Goal: Task Accomplishment & Management: Use online tool/utility

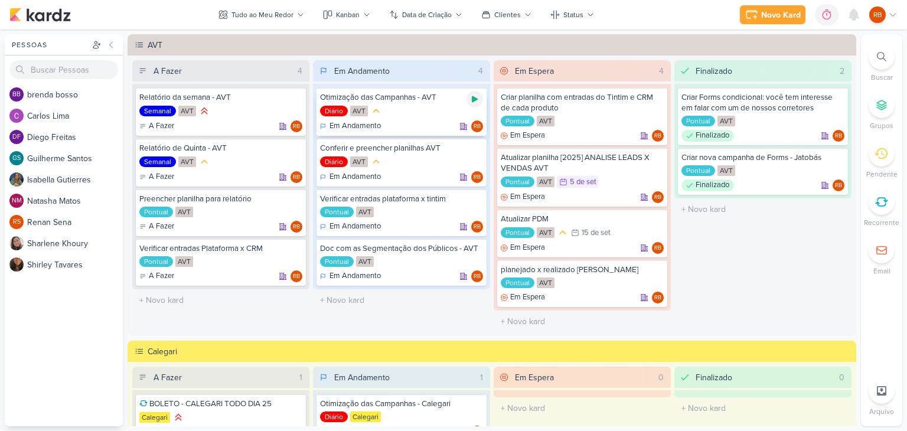
click at [474, 97] on icon at bounding box center [474, 98] width 9 height 9
click at [810, 12] on icon at bounding box center [810, 15] width 12 height 12
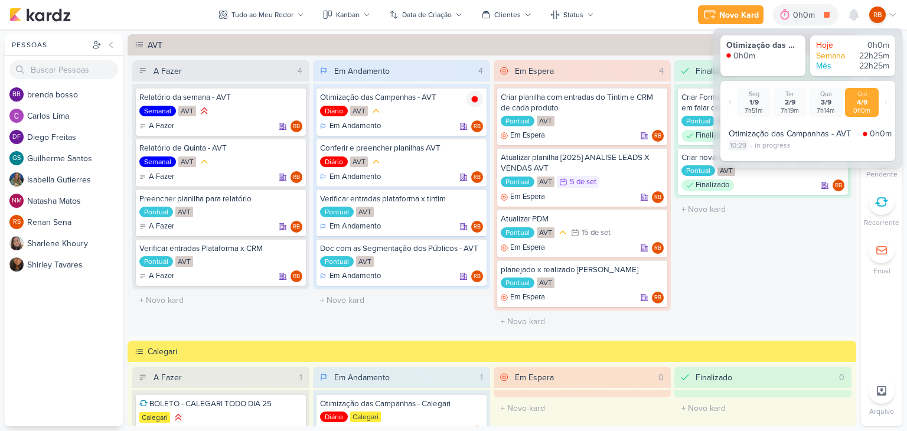
click at [739, 141] on div "10:29" at bounding box center [738, 145] width 19 height 11
select select "10"
click at [758, 159] on select "00 01 02 03 04 05 06 07 08 09 10 11 12 13 14 15 16 17 18 19 20 21 22 23 24 25 2…" at bounding box center [758, 161] width 17 height 14
select select "5"
click at [750, 154] on select "00 01 02 03 04 05 06 07 08 09 10 11 12 13 14 15 16 17 18 19 20 21 22 23 24 25 2…" at bounding box center [758, 161] width 17 height 14
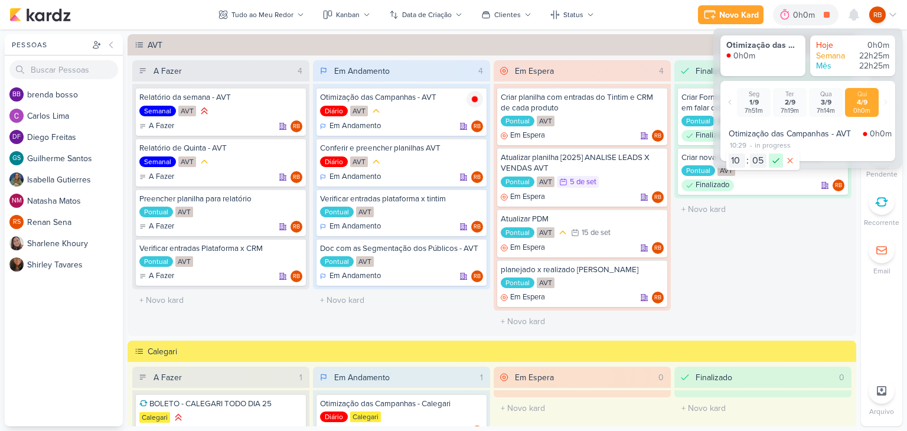
click at [775, 159] on icon at bounding box center [776, 161] width 14 height 14
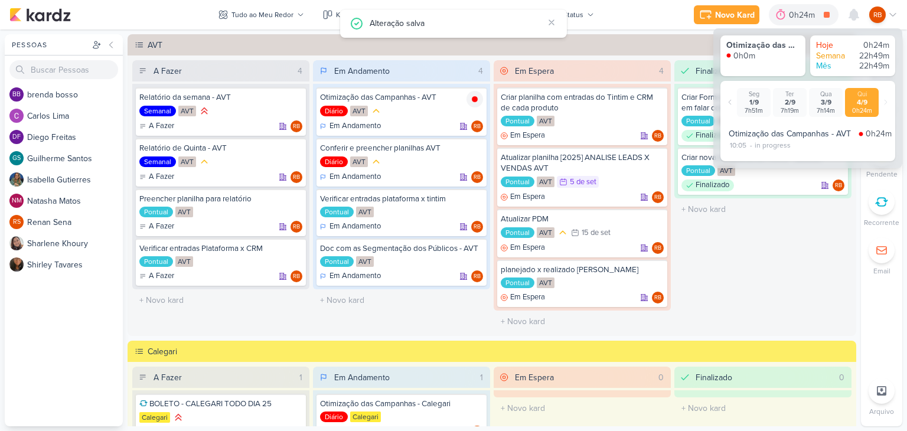
click at [746, 249] on div "Finalizado 2 Criar Forms condicional: você tem interesse em falar com um de nos…" at bounding box center [762, 196] width 177 height 272
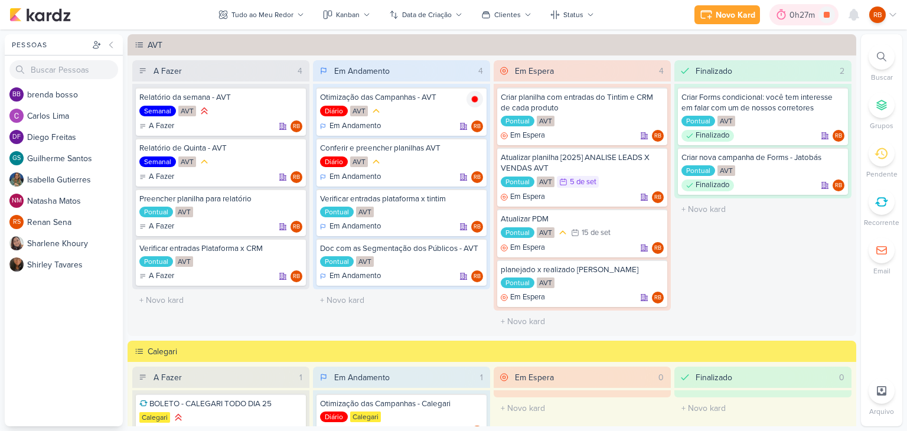
click at [806, 12] on div "0h27m" at bounding box center [804, 15] width 29 height 12
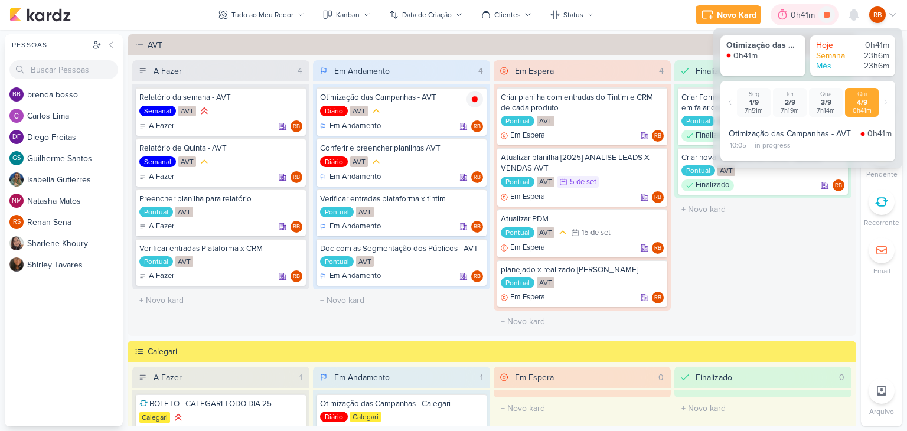
click at [802, 14] on div "0h41m" at bounding box center [805, 15] width 28 height 12
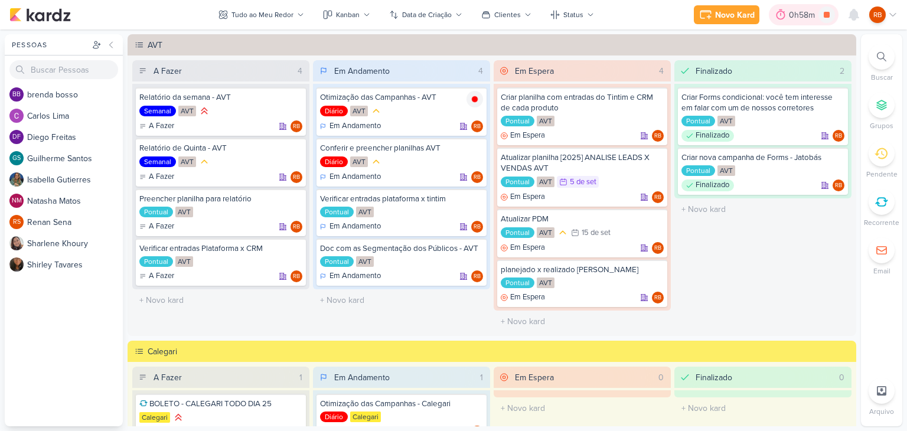
click at [801, 21] on div "0h58m" at bounding box center [804, 15] width 30 height 12
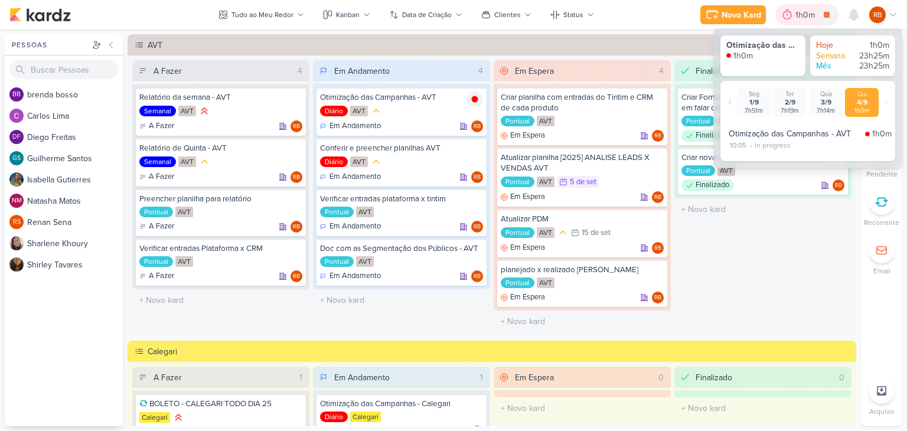
click at [801, 21] on div "1h0m" at bounding box center [807, 15] width 23 height 12
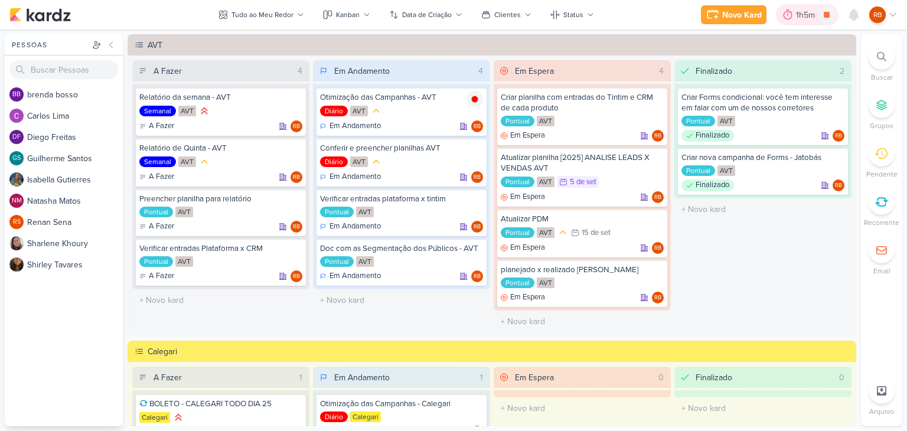
click at [806, 19] on div "1h5m" at bounding box center [807, 15] width 22 height 12
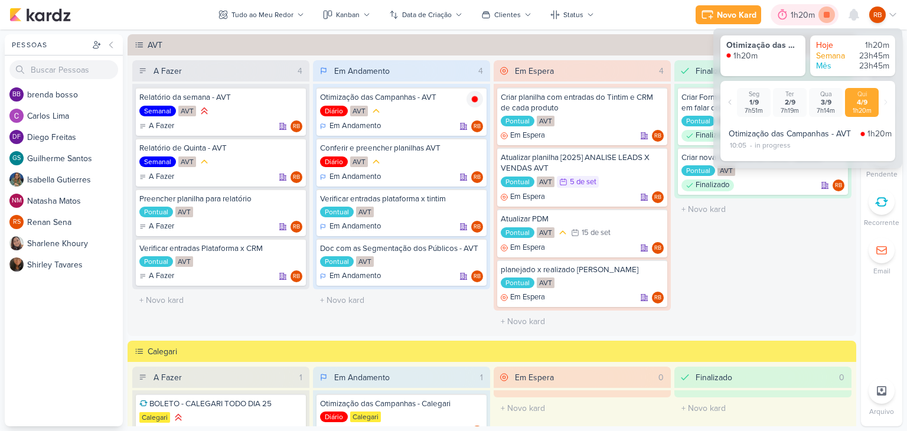
click at [826, 15] on icon at bounding box center [827, 15] width 6 height 6
click at [813, 14] on div "1h20m" at bounding box center [821, 15] width 28 height 12
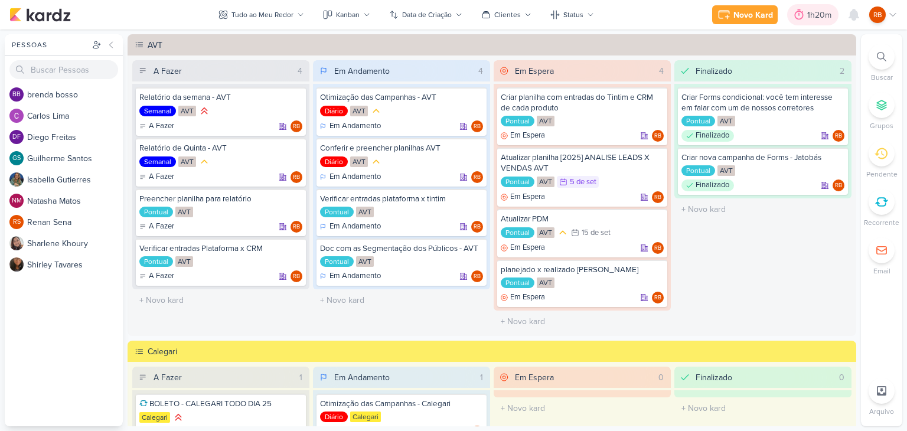
click at [810, 17] on div "1h20m" at bounding box center [821, 15] width 28 height 12
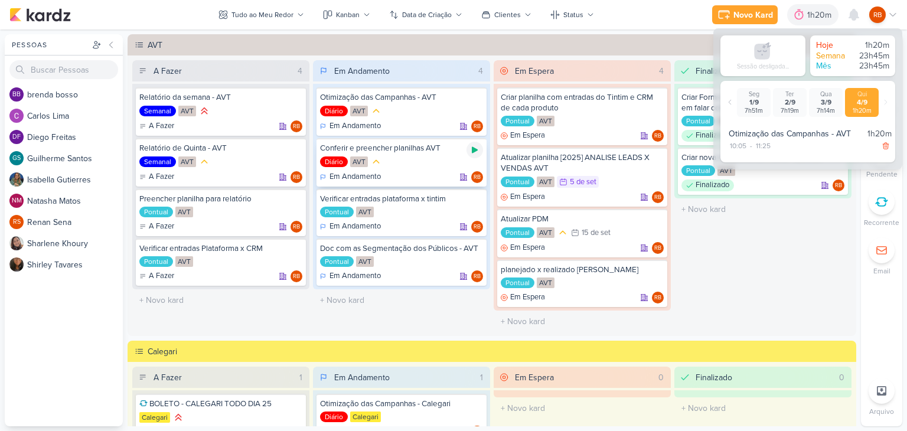
click at [474, 148] on icon at bounding box center [474, 149] width 9 height 9
click at [801, 15] on div "1h20m" at bounding box center [805, 15] width 28 height 12
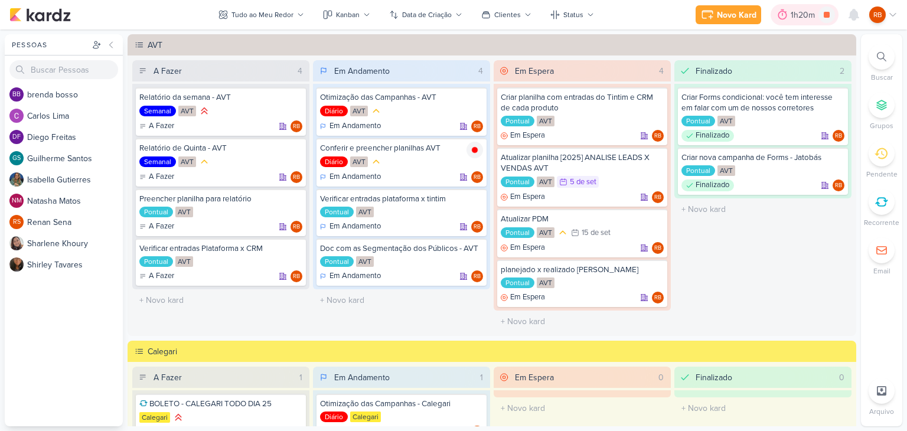
click at [801, 15] on div "1h20m" at bounding box center [805, 15] width 28 height 12
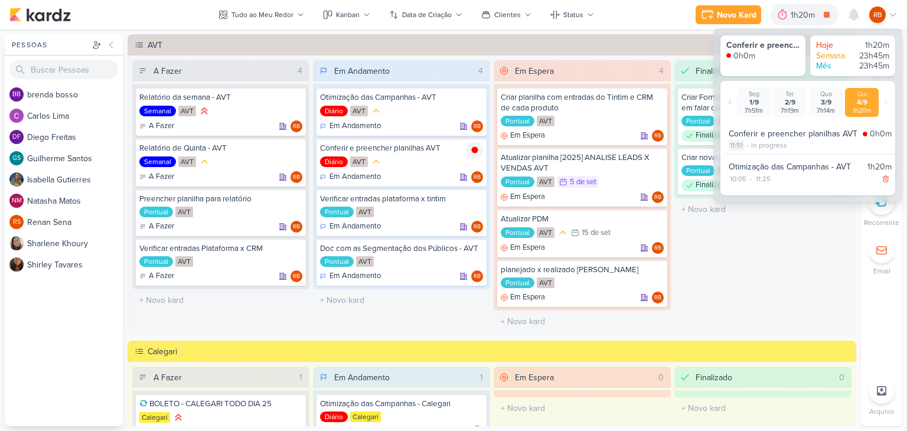
click at [742, 146] on div "11:51" at bounding box center [736, 145] width 15 height 11
select select "11"
click at [764, 180] on div "11:25" at bounding box center [763, 179] width 17 height 11
click at [784, 195] on select "00 01 02 03 04 05 06 07 08 09 10 11 12 13 14 15 16 17 18 19 20 21 22 23 24 25 2…" at bounding box center [784, 194] width 17 height 14
click at [776, 187] on select "00 01 02 03 04 05 06 07 08 09 10 11 12 13 14 15 16 17 18 19 20 21 22 23 24 25 2…" at bounding box center [784, 194] width 17 height 14
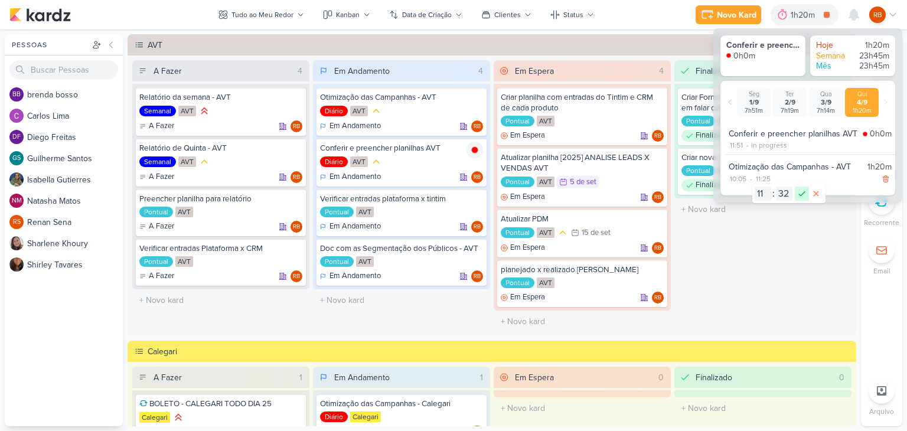
click at [802, 189] on icon at bounding box center [802, 194] width 14 height 14
click at [739, 144] on div "11:51" at bounding box center [736, 145] width 15 height 11
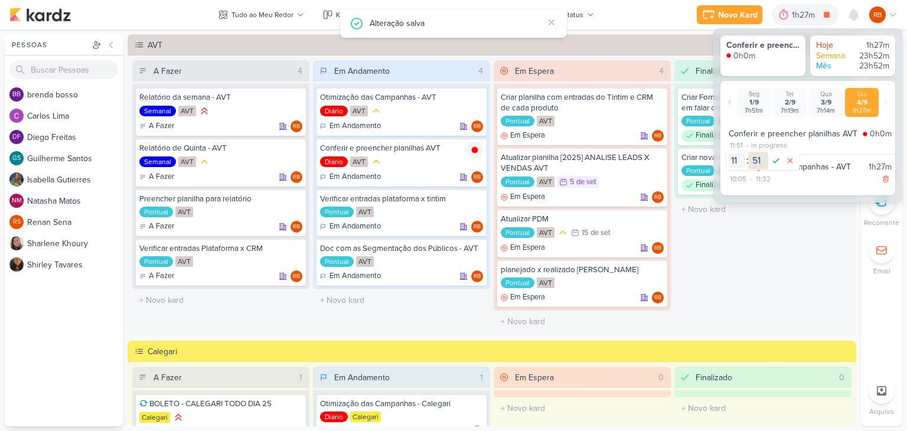
click at [755, 158] on select "00 01 02 03 04 05 06 07 08 09 10 11 12 13 14 15 16 17 18 19 20 21 22 23 24 25 2…" at bounding box center [758, 161] width 17 height 14
select select "46"
click at [750, 154] on select "00 01 02 03 04 05 06 07 08 09 10 11 12 13 14 15 16 17 18 19 20 21 22 23 24 25 2…" at bounding box center [758, 161] width 17 height 14
click at [773, 157] on icon at bounding box center [776, 161] width 14 height 14
click at [791, 11] on div at bounding box center [783, 14] width 17 height 19
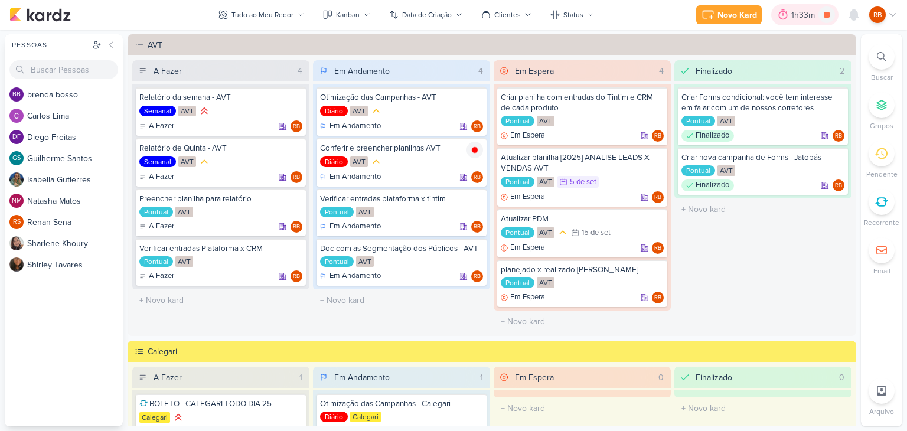
click at [791, 11] on div at bounding box center [783, 14] width 17 height 19
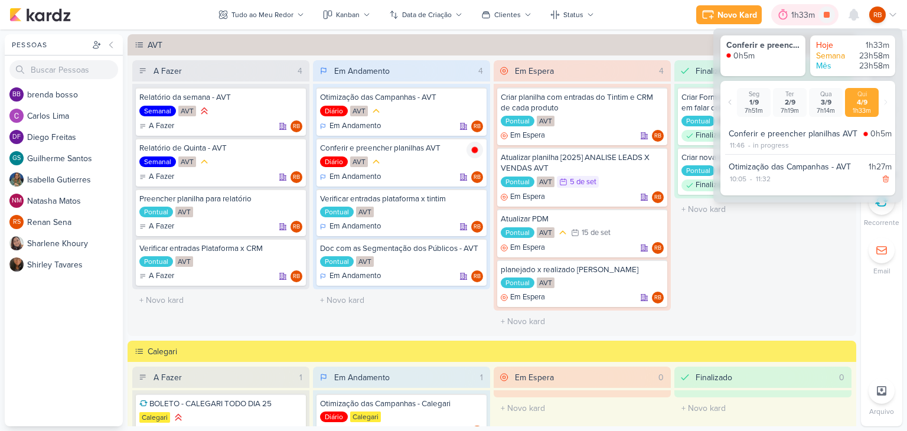
click at [791, 11] on div at bounding box center [783, 14] width 17 height 19
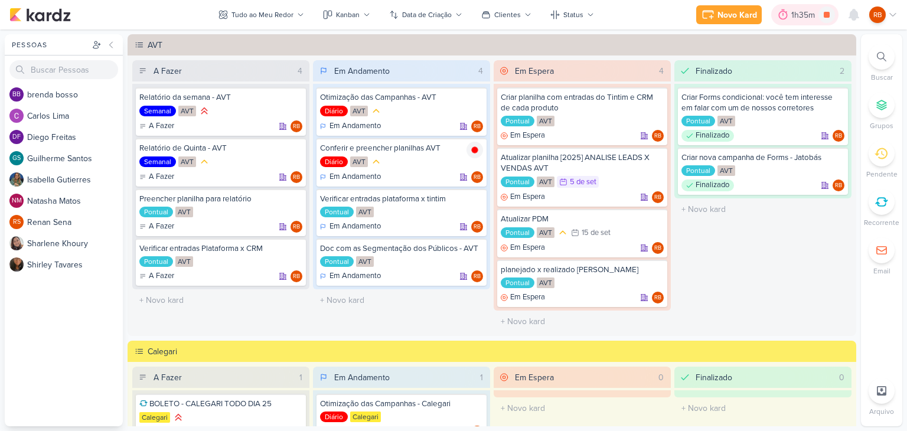
click at [796, 14] on div "1h35m" at bounding box center [804, 15] width 27 height 12
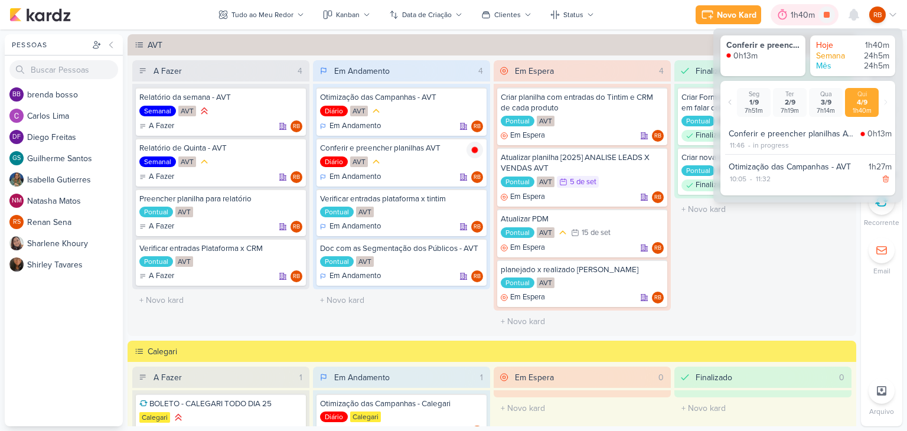
click at [796, 14] on div "1h40m" at bounding box center [805, 15] width 28 height 12
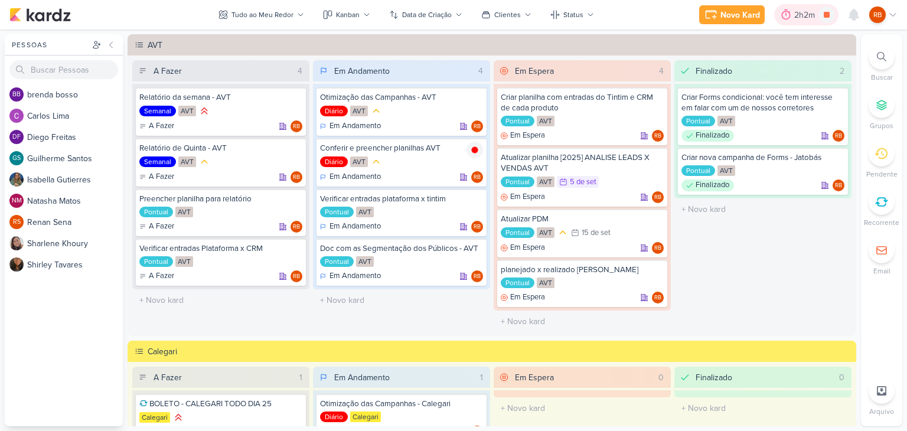
click at [801, 17] on div "2h2m" at bounding box center [806, 15] width 24 height 12
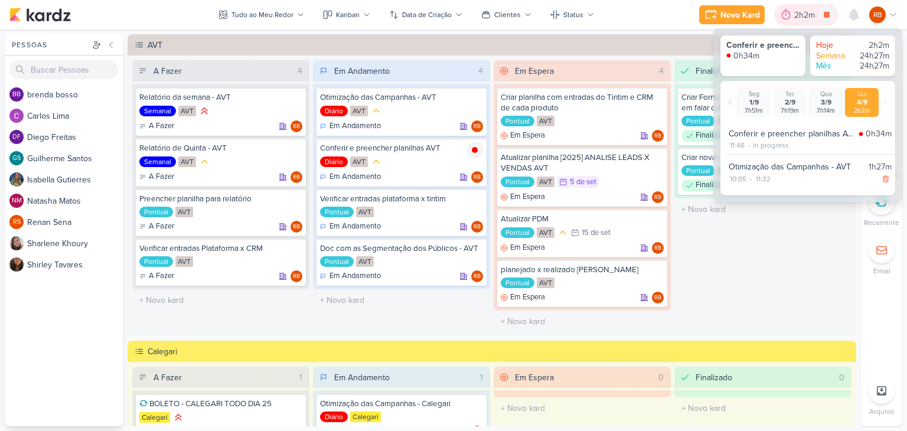
click at [801, 17] on div "2h2m" at bounding box center [806, 15] width 24 height 12
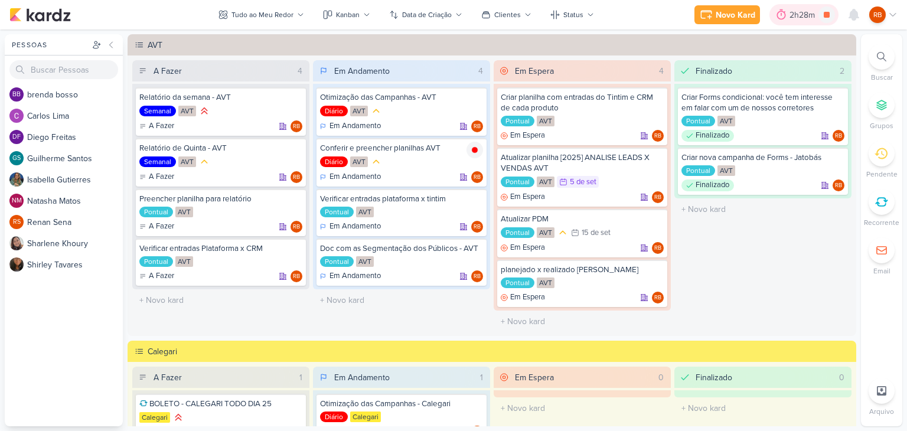
click at [796, 17] on div "2h28m" at bounding box center [804, 15] width 29 height 12
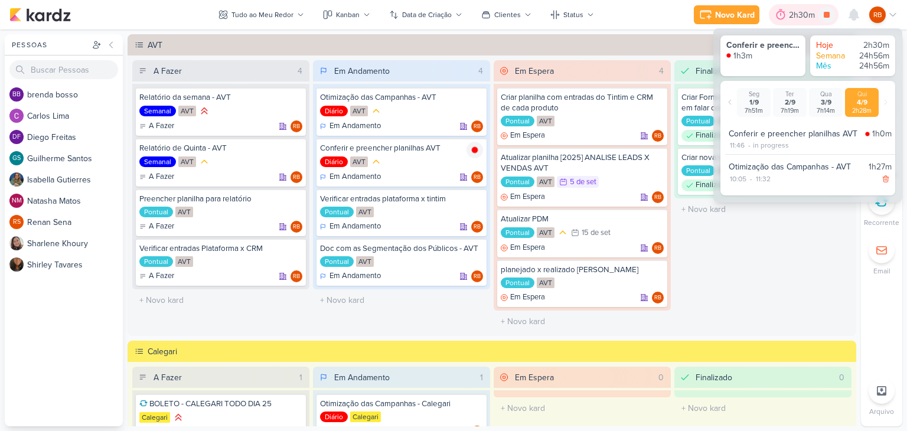
click at [791, 19] on div "2h30m" at bounding box center [804, 15] width 30 height 12
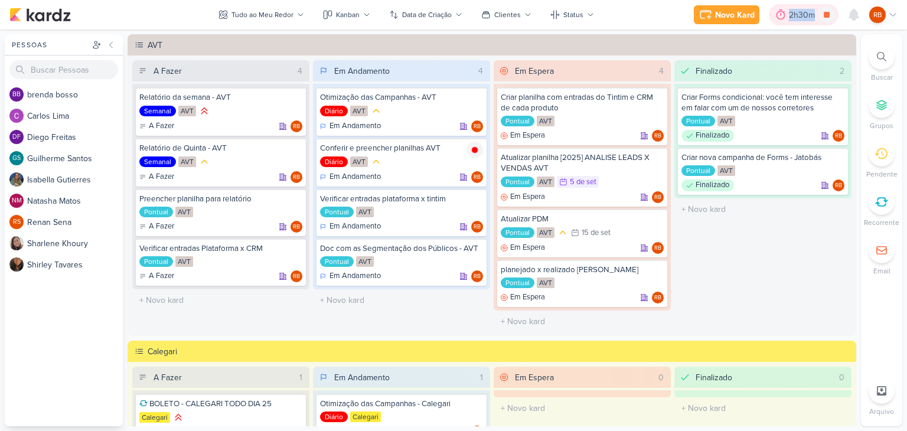
click at [791, 18] on div "2h30m" at bounding box center [804, 15] width 30 height 12
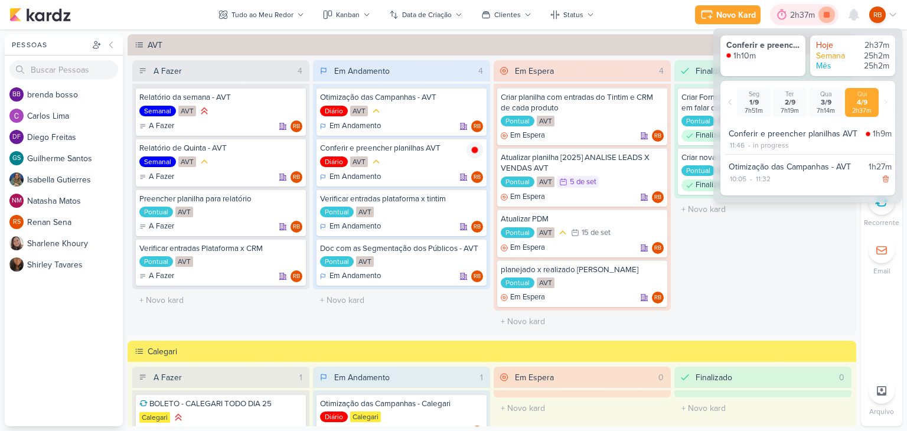
click at [824, 17] on icon at bounding box center [827, 15] width 6 height 6
click at [807, 12] on div "2h37m" at bounding box center [821, 15] width 28 height 12
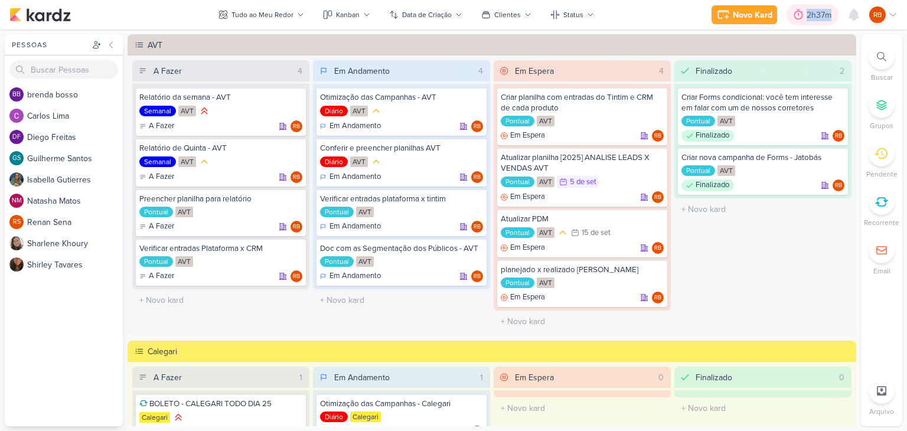
click at [807, 12] on div "2h37m" at bounding box center [821, 15] width 28 height 12
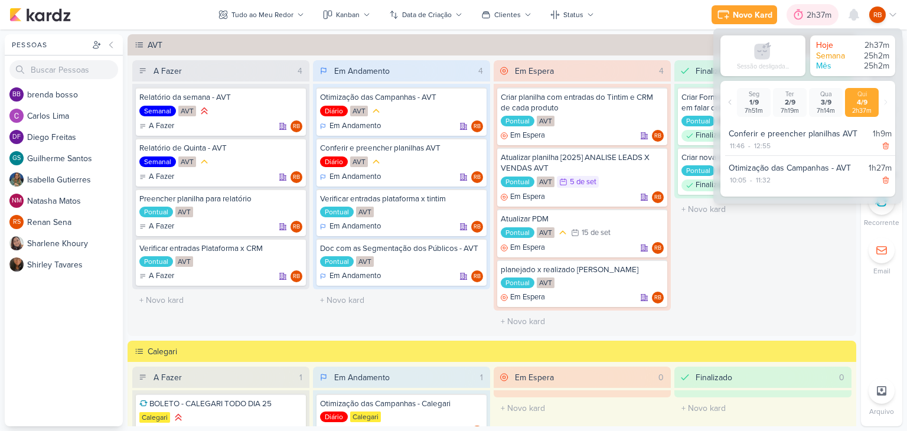
click at [807, 12] on div "2h37m" at bounding box center [821, 15] width 28 height 12
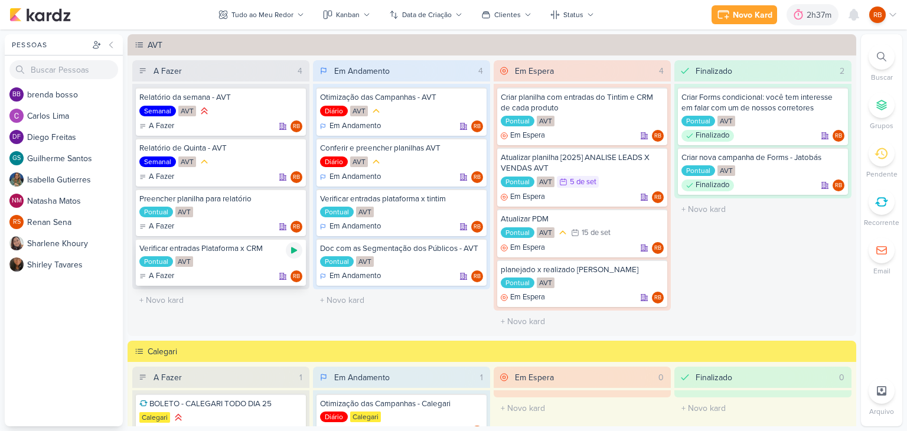
click at [289, 249] on icon at bounding box center [293, 250] width 9 height 9
click at [803, 16] on div "2h37m" at bounding box center [804, 15] width 28 height 12
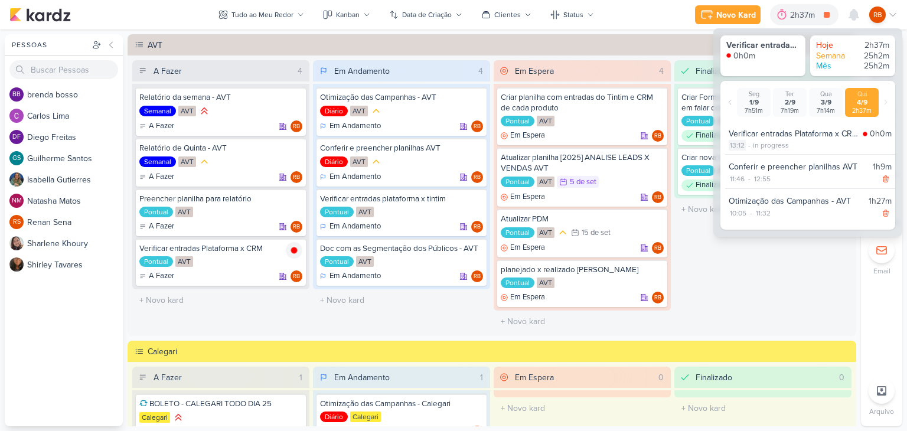
click at [739, 146] on div "13:12" at bounding box center [737, 145] width 17 height 11
select select "13"
click at [754, 159] on select "00 01 02 03 04 05 06 07 08 09 10 11 12 13 14 15 16 17 18 19 20 21 22 23 24 25 2…" at bounding box center [758, 161] width 17 height 14
select select "9"
click at [750, 154] on select "00 01 02 03 04 05 06 07 08 09 10 11 12 13 14 15 16 17 18 19 20 21 22 23 24 25 2…" at bounding box center [758, 161] width 17 height 14
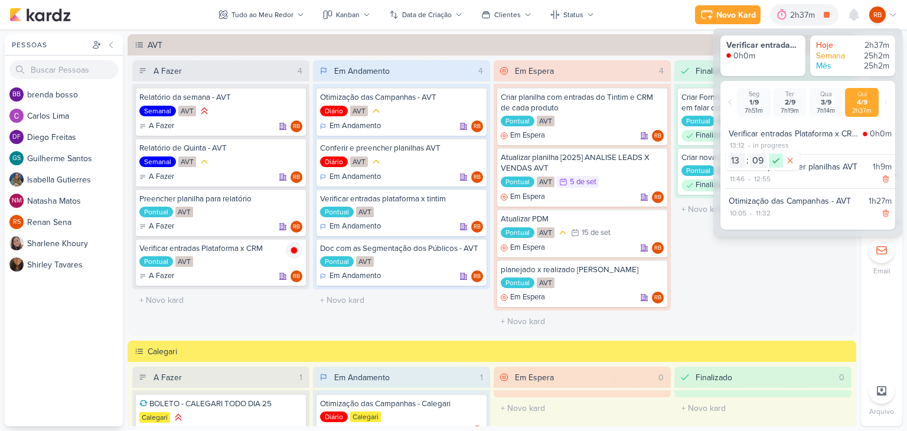
click at [780, 158] on icon at bounding box center [776, 161] width 14 height 14
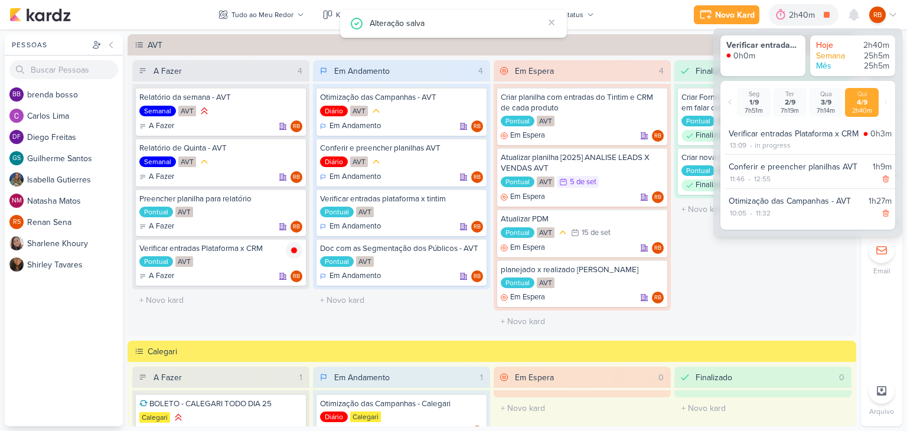
click at [781, 256] on div "Finalizado 2 Criar Forms condicional: você tem interesse em falar com um de nos…" at bounding box center [762, 196] width 177 height 272
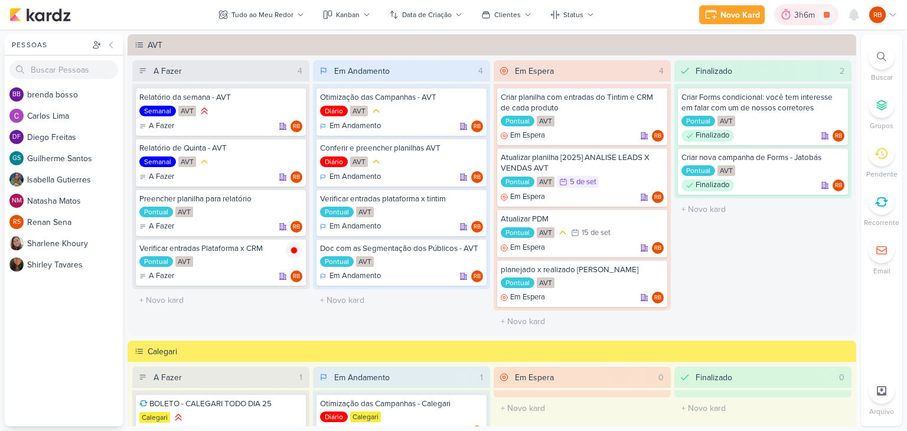
click at [798, 16] on div "3h6m" at bounding box center [806, 15] width 24 height 12
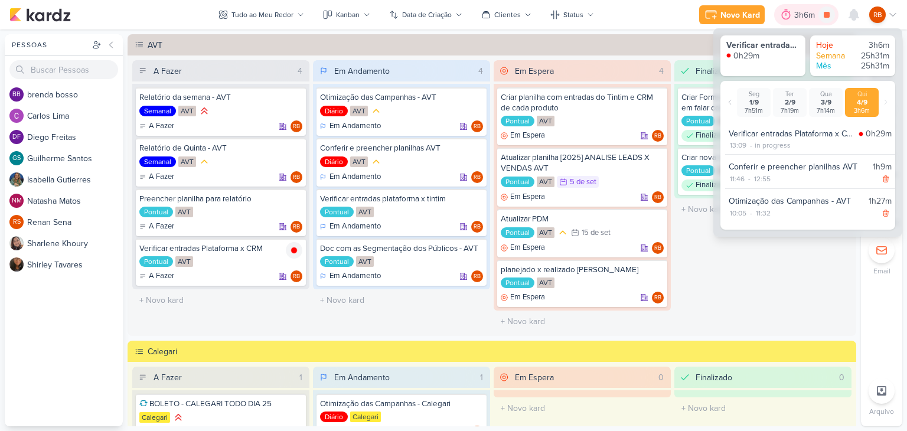
click at [798, 16] on div "3h6m" at bounding box center [806, 15] width 24 height 12
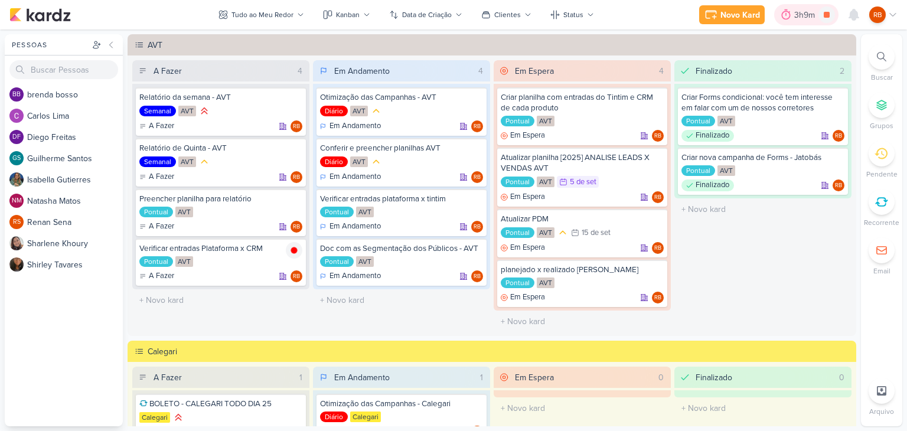
click at [801, 18] on div "3h9m" at bounding box center [806, 15] width 24 height 12
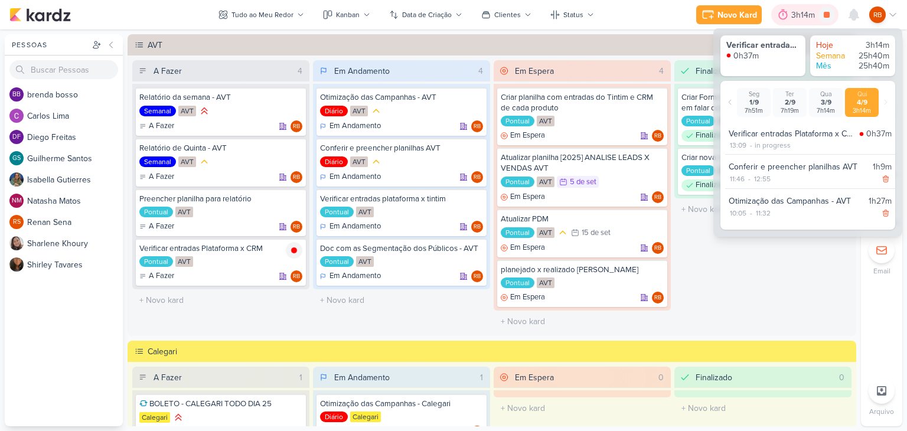
click at [801, 18] on div "3h14m" at bounding box center [804, 15] width 27 height 12
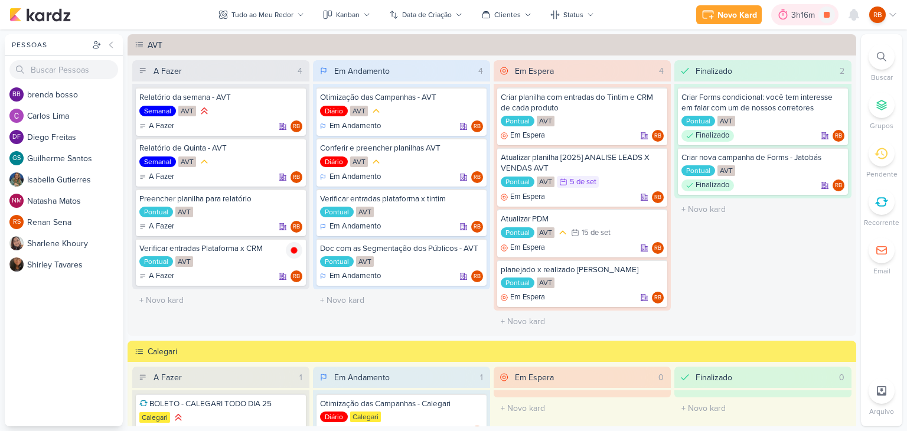
click at [806, 15] on div "3h16m" at bounding box center [804, 15] width 27 height 12
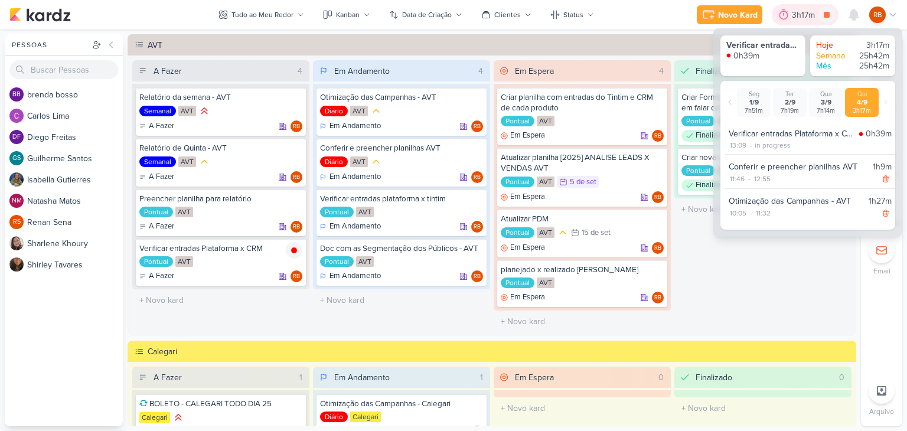
click at [806, 15] on div "3h17m" at bounding box center [805, 15] width 27 height 12
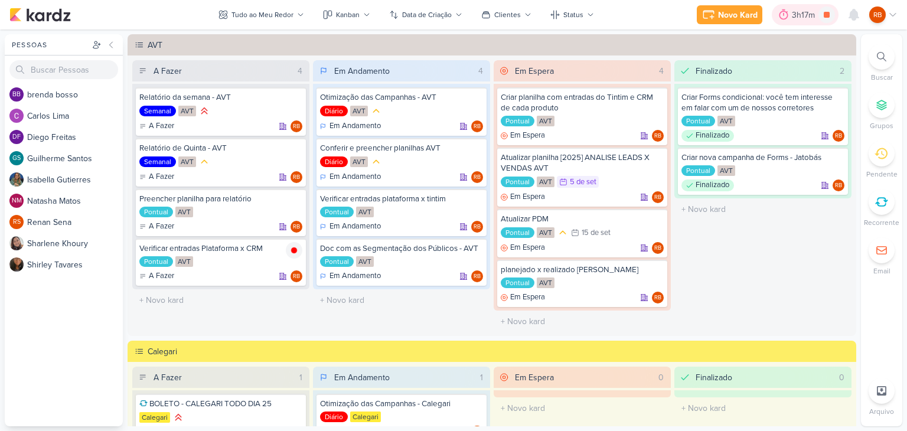
click at [798, 17] on div "3h17m" at bounding box center [805, 15] width 27 height 12
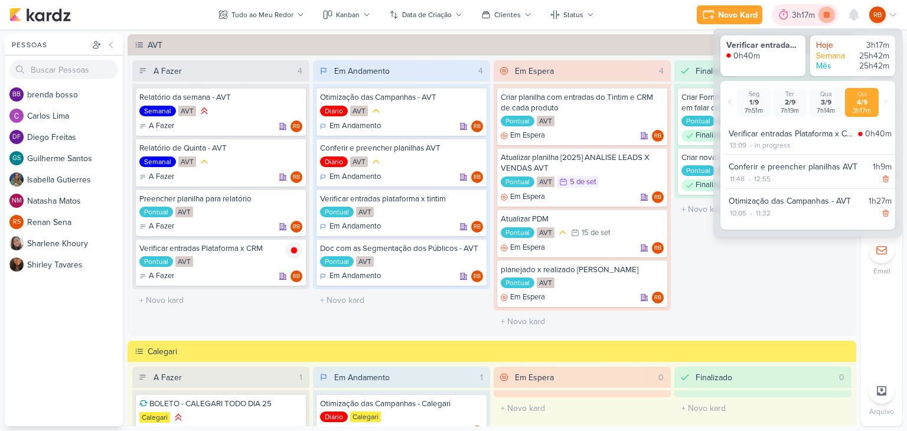
click at [823, 14] on icon at bounding box center [827, 14] width 17 height 17
click at [809, 17] on div "3h17m" at bounding box center [822, 15] width 27 height 12
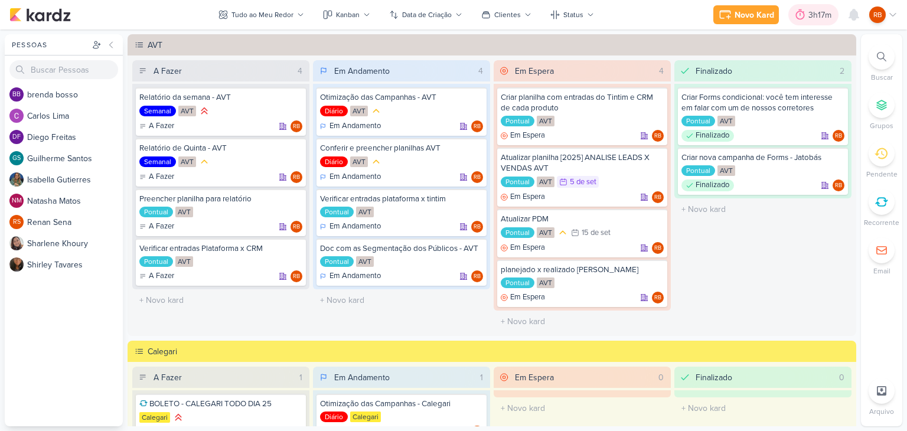
click at [809, 17] on div "3h17m" at bounding box center [822, 15] width 27 height 12
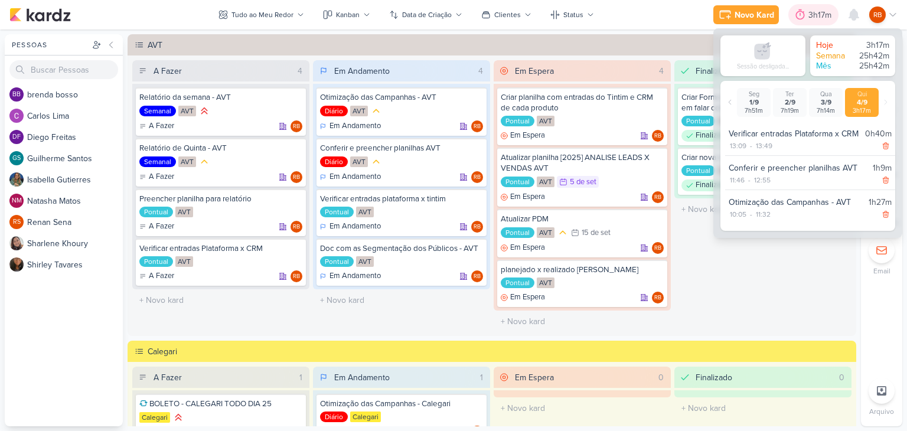
click at [809, 17] on div "3h17m" at bounding box center [822, 15] width 27 height 12
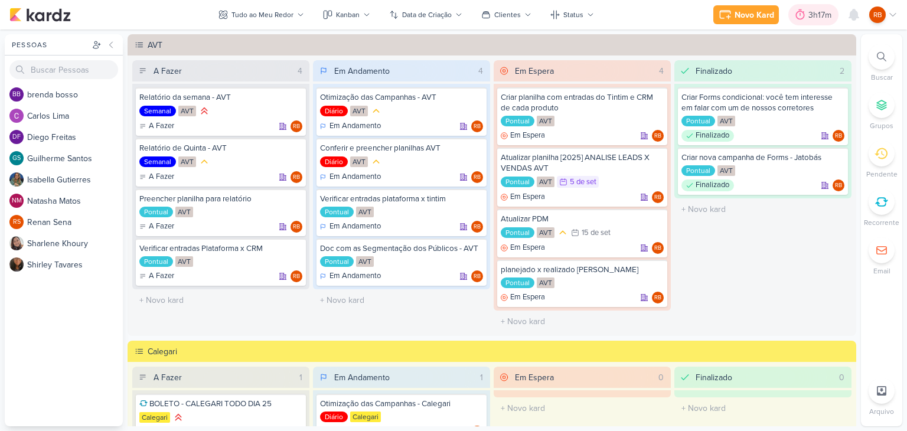
click at [827, 14] on div "3h17m" at bounding box center [822, 15] width 27 height 12
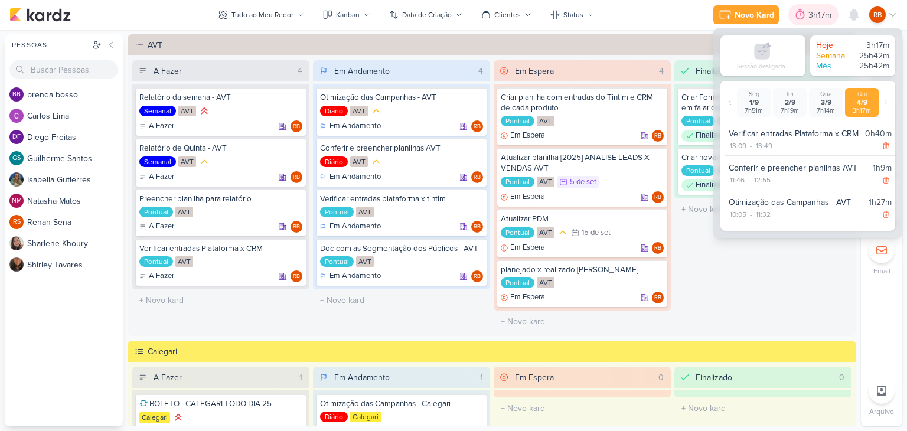
click at [816, 13] on div "3h17m" at bounding box center [822, 15] width 27 height 12
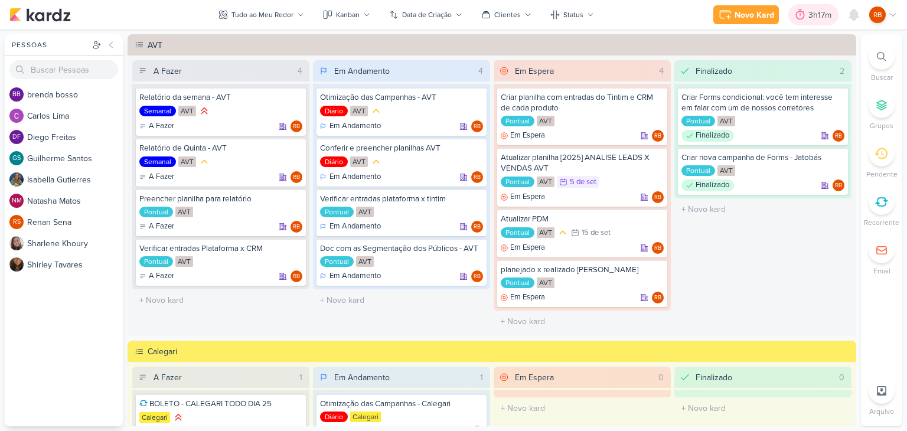
click at [816, 13] on div "3h17m" at bounding box center [822, 15] width 27 height 12
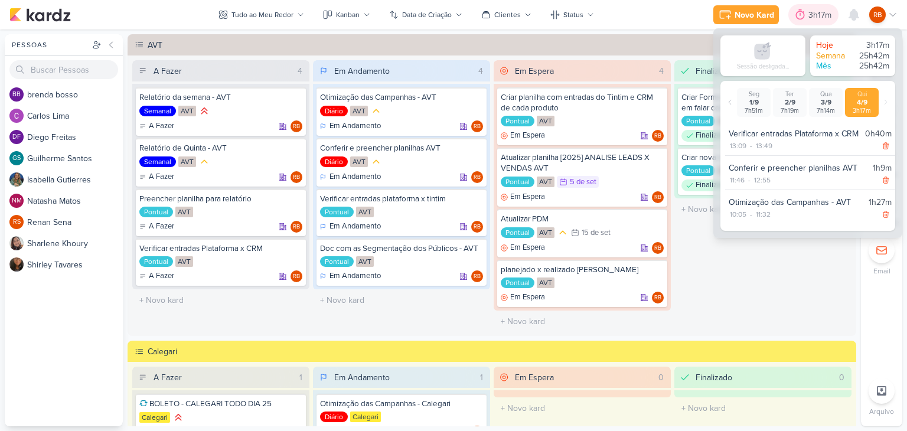
click at [816, 13] on div "3h17m" at bounding box center [822, 15] width 27 height 12
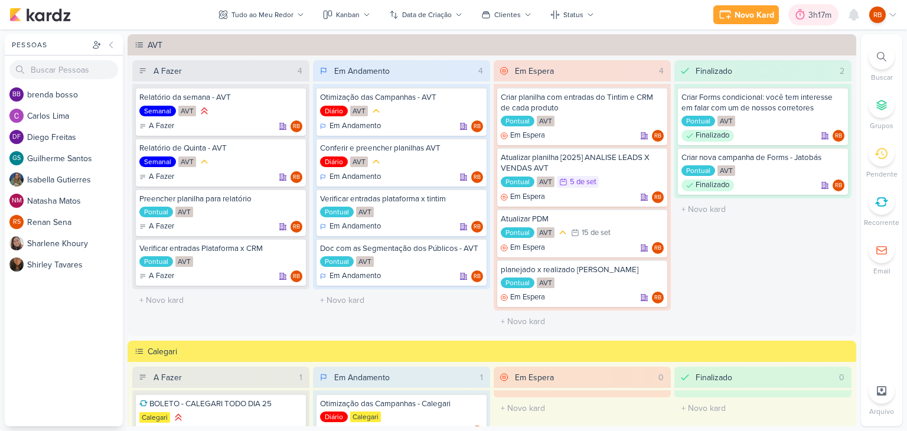
click at [819, 12] on div "3h17m" at bounding box center [822, 15] width 27 height 12
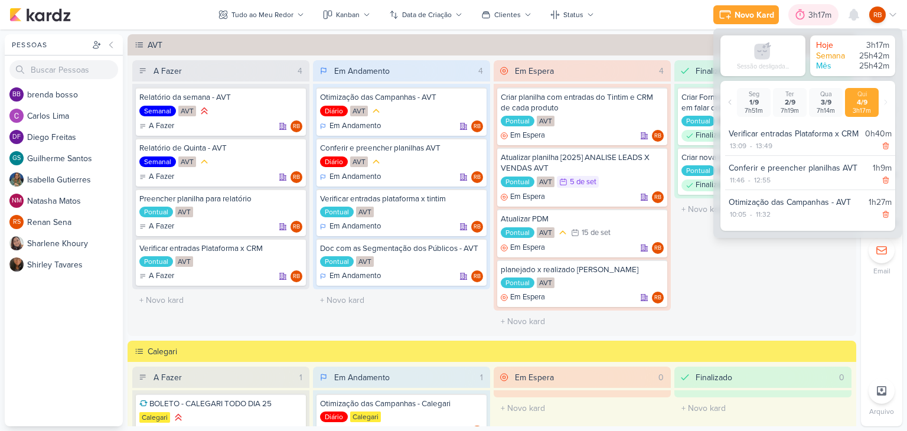
click at [819, 12] on div "3h17m" at bounding box center [822, 15] width 27 height 12
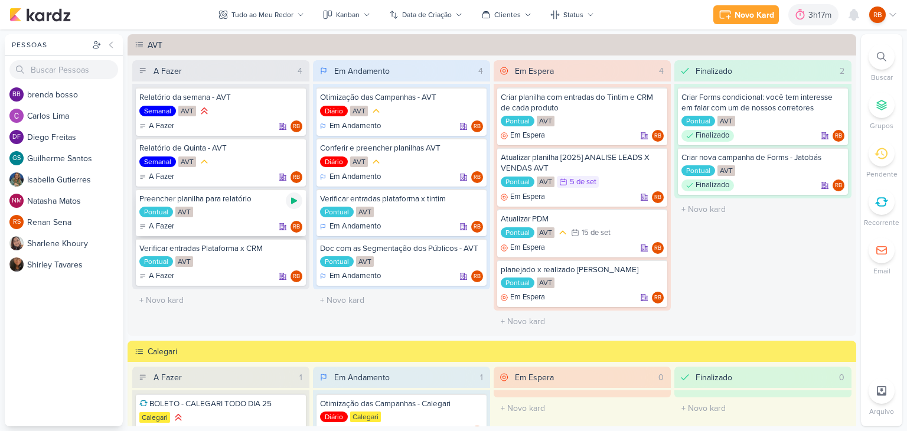
click at [292, 199] on icon at bounding box center [294, 201] width 6 height 6
click at [805, 16] on div "3h21m" at bounding box center [804, 15] width 27 height 12
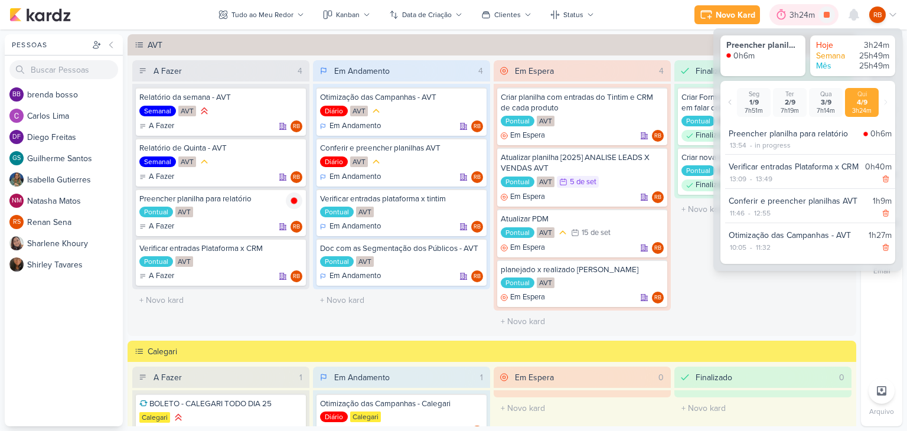
click at [805, 16] on div "3h24m" at bounding box center [804, 15] width 29 height 12
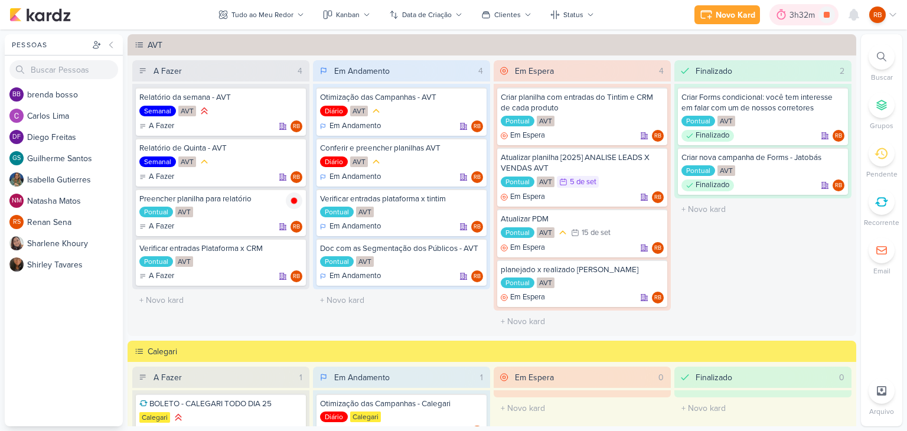
click at [798, 17] on div "3h32m" at bounding box center [804, 15] width 29 height 12
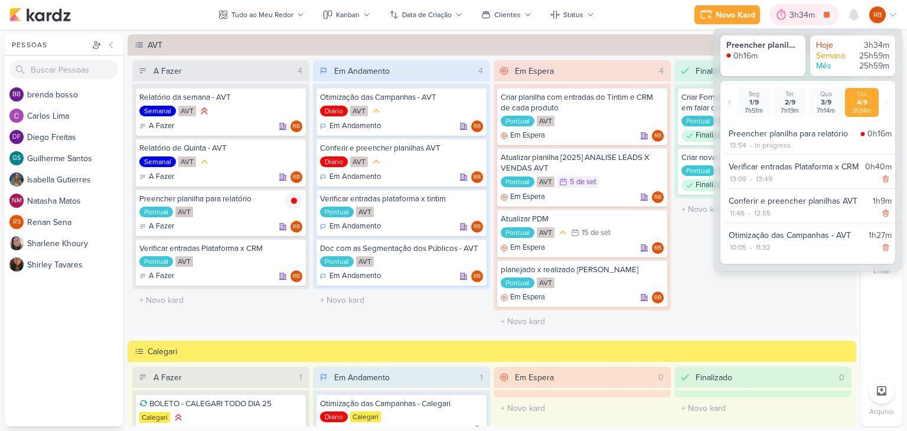
click at [798, 17] on div "3h34m" at bounding box center [804, 15] width 29 height 12
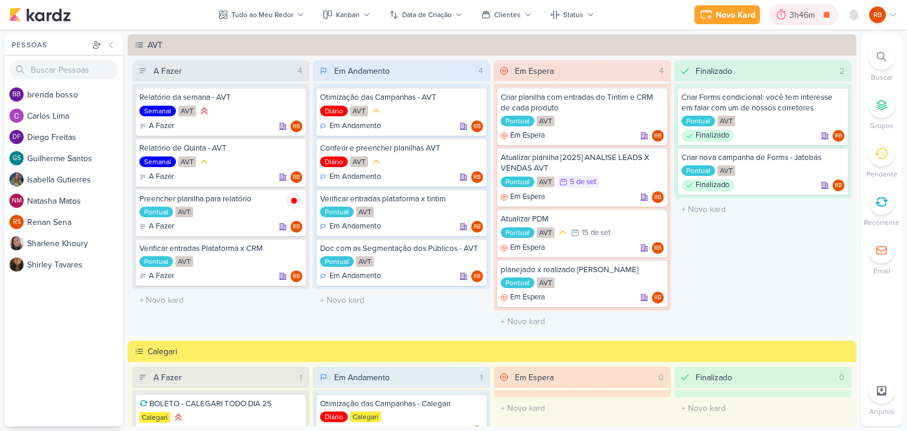
click at [798, 16] on div "3h46m" at bounding box center [804, 15] width 29 height 12
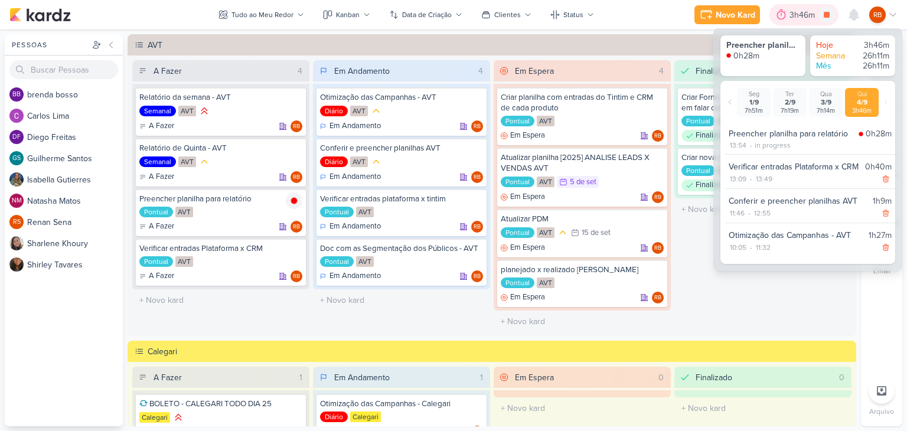
click at [798, 12] on div "3h46m" at bounding box center [804, 15] width 29 height 12
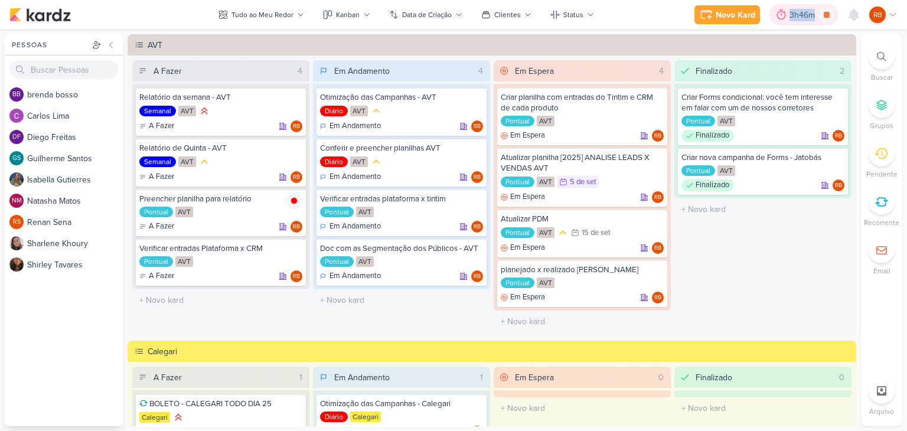
click at [798, 12] on div "3h46m" at bounding box center [804, 15] width 29 height 12
click at [801, 21] on div "4h0m" at bounding box center [806, 14] width 65 height 21
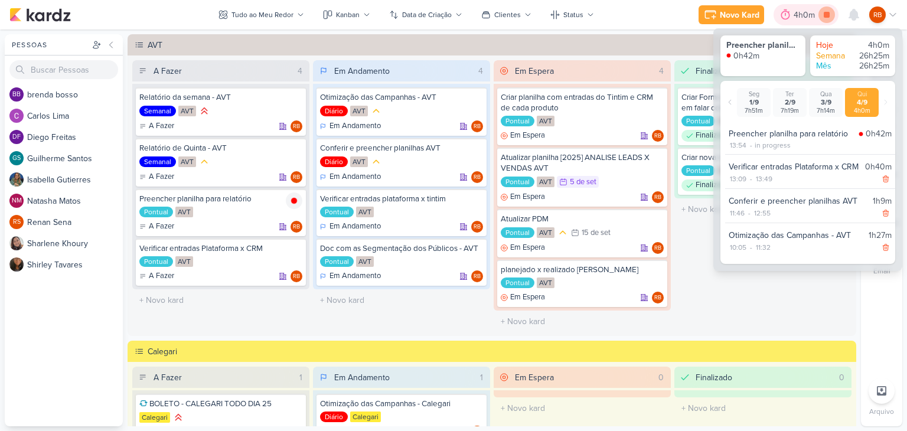
click at [826, 17] on icon at bounding box center [827, 15] width 6 height 6
click at [810, 14] on div "4h0m" at bounding box center [822, 15] width 25 height 12
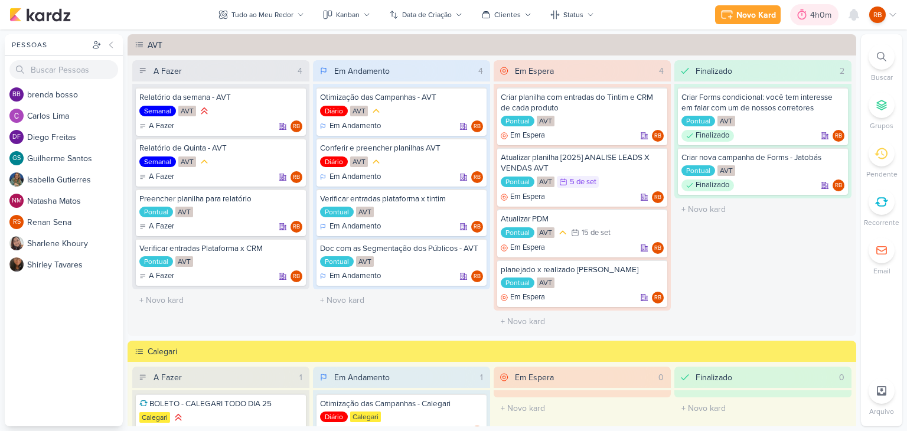
click at [815, 12] on div "4h0m" at bounding box center [822, 15] width 25 height 12
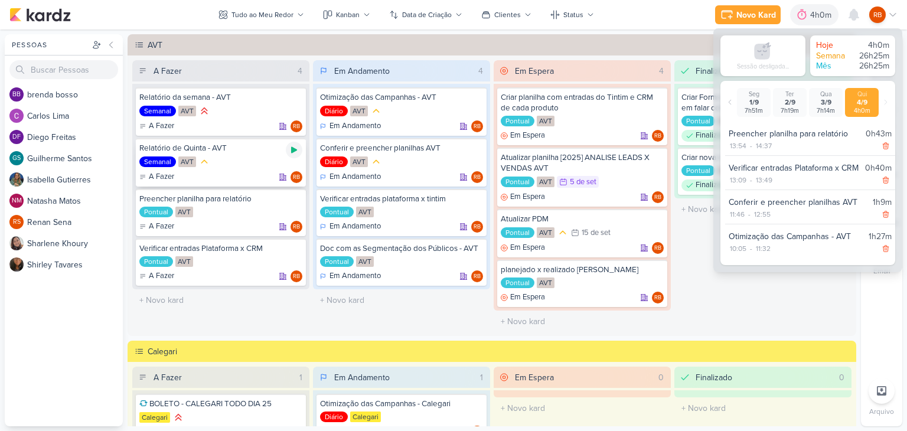
click at [291, 149] on icon at bounding box center [294, 150] width 6 height 6
click at [798, 9] on div "4h5m" at bounding box center [806, 15] width 24 height 12
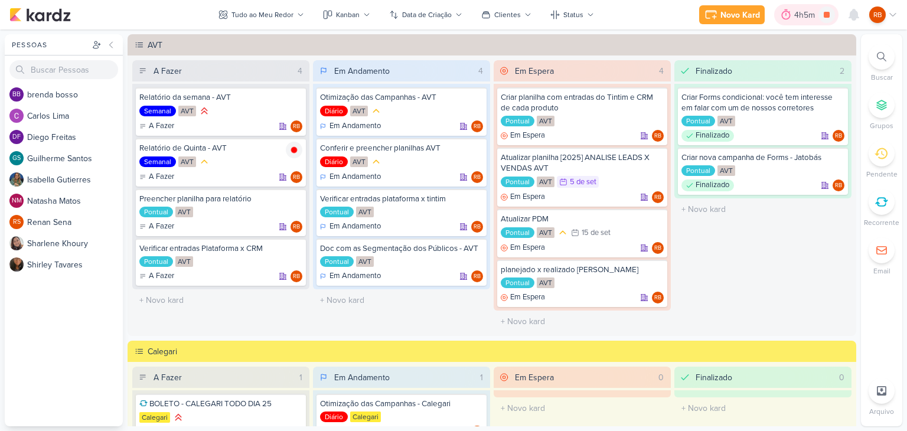
click at [798, 12] on div "4h5m" at bounding box center [806, 15] width 24 height 12
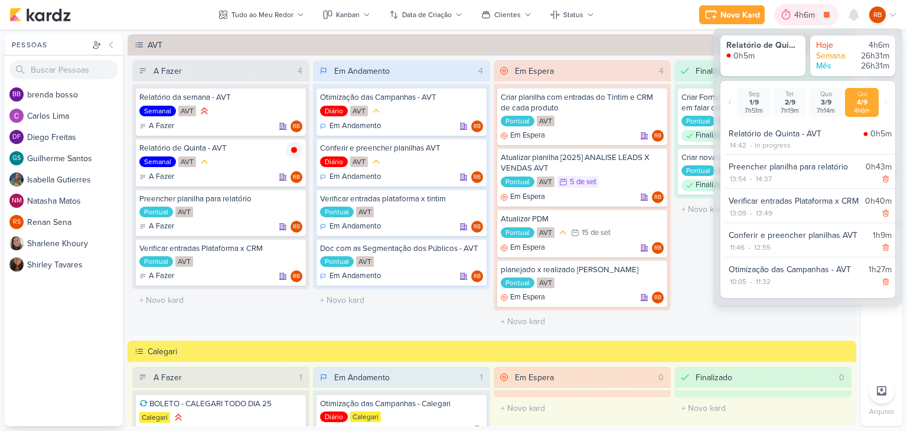
click at [798, 12] on div "4h6m" at bounding box center [806, 15] width 24 height 12
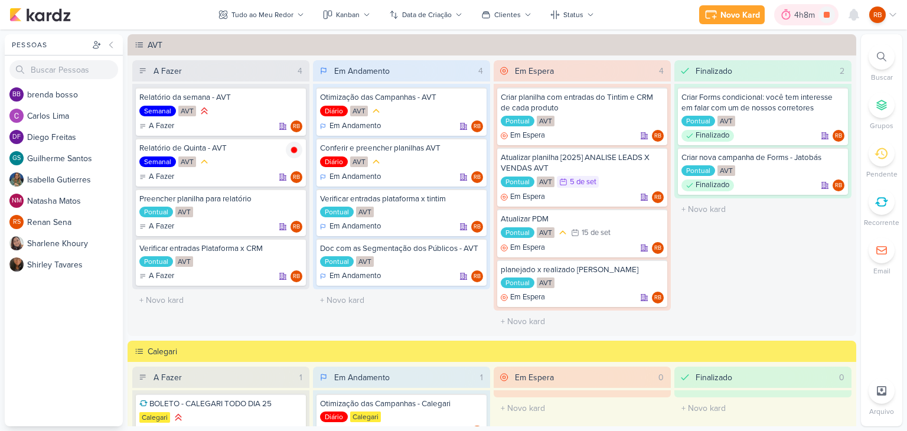
click at [798, 13] on div "4h8m" at bounding box center [806, 15] width 24 height 12
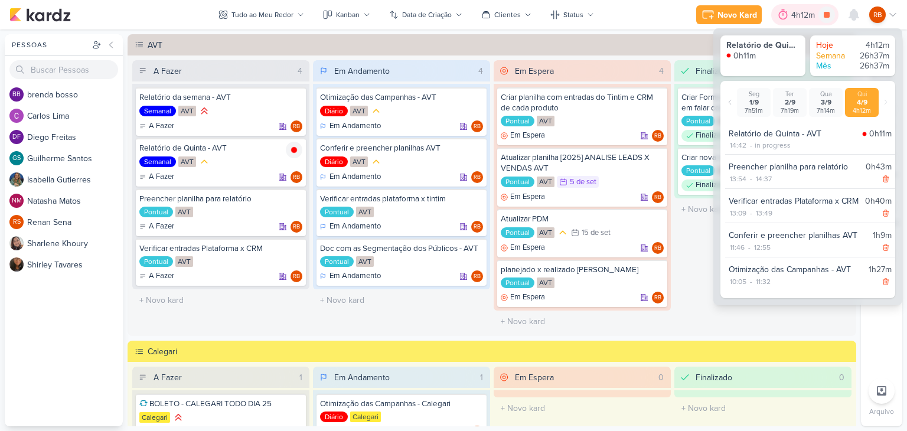
click at [798, 15] on div "4h12m" at bounding box center [804, 15] width 27 height 12
